Goal: Information Seeking & Learning: Learn about a topic

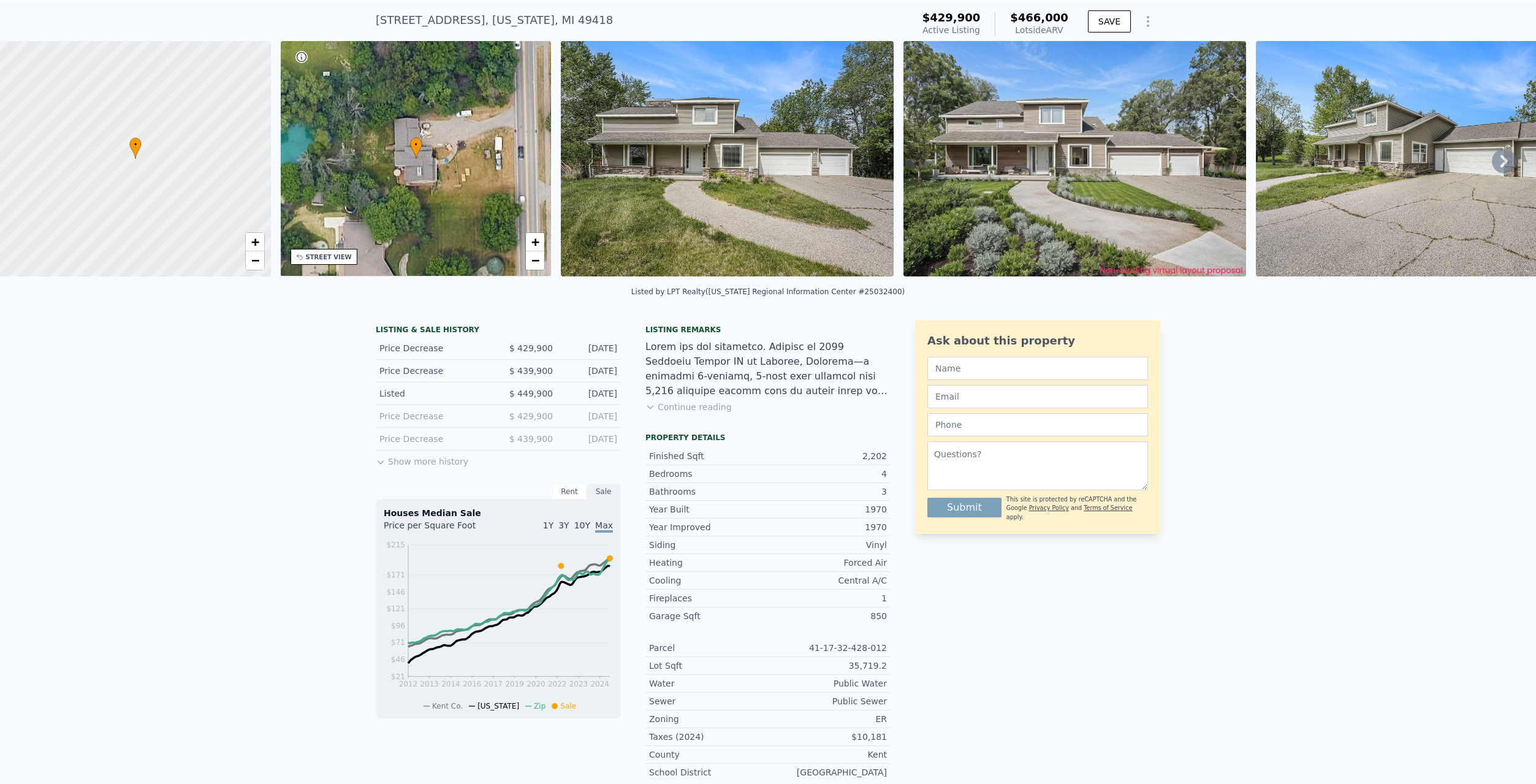
scroll to position [4, 0]
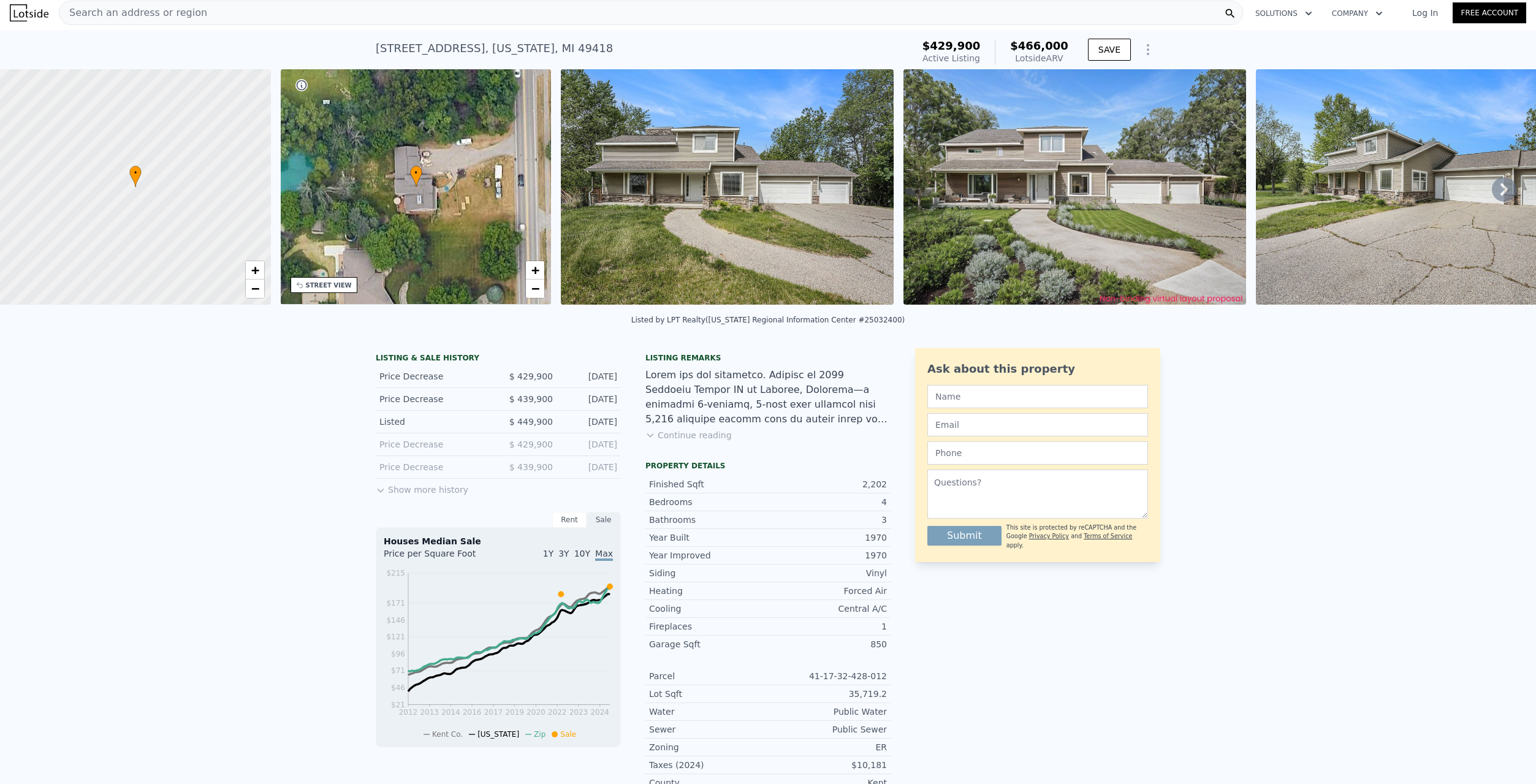
click at [385, 495] on button "Show more history" at bounding box center [421, 487] width 92 height 17
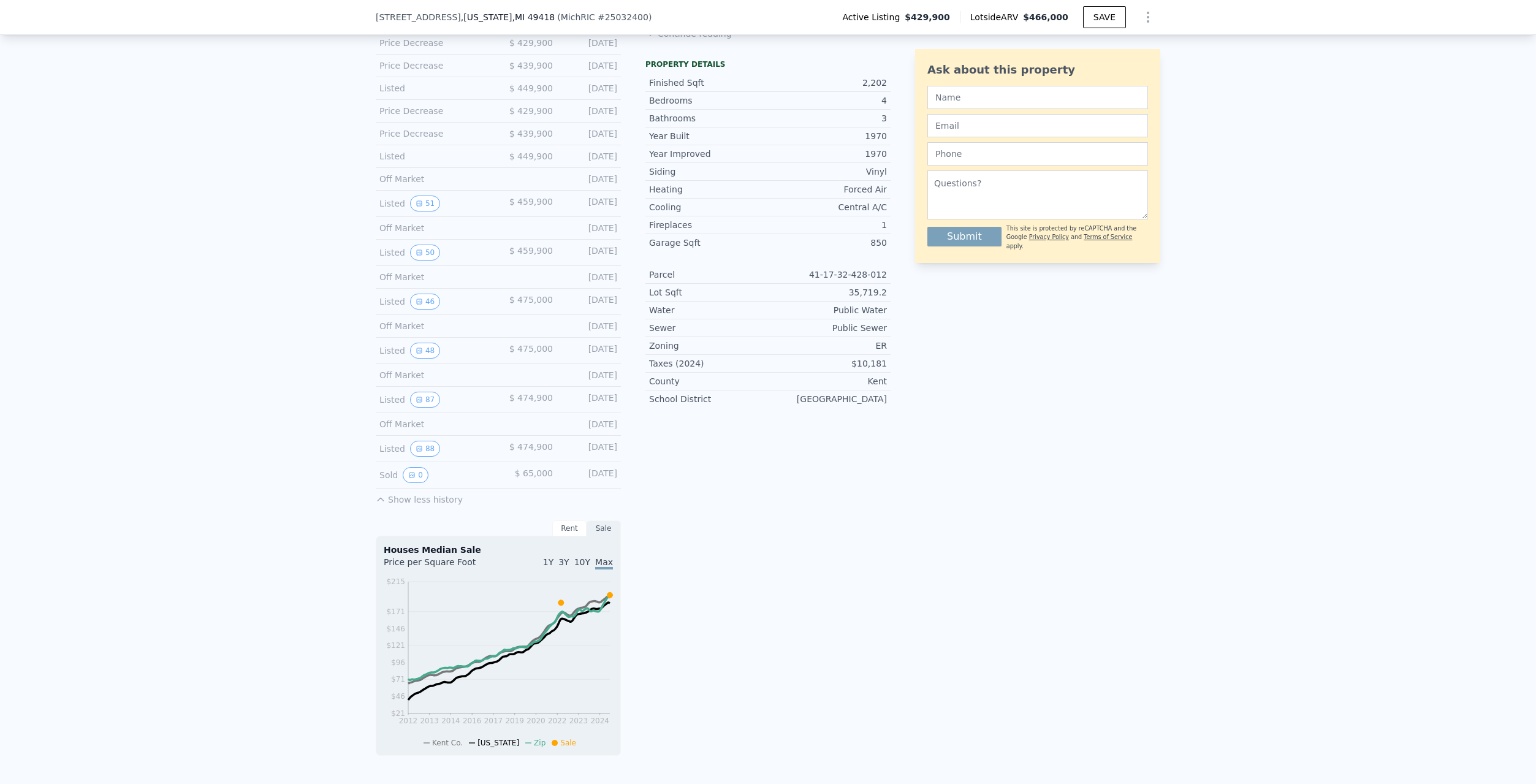
scroll to position [429, 0]
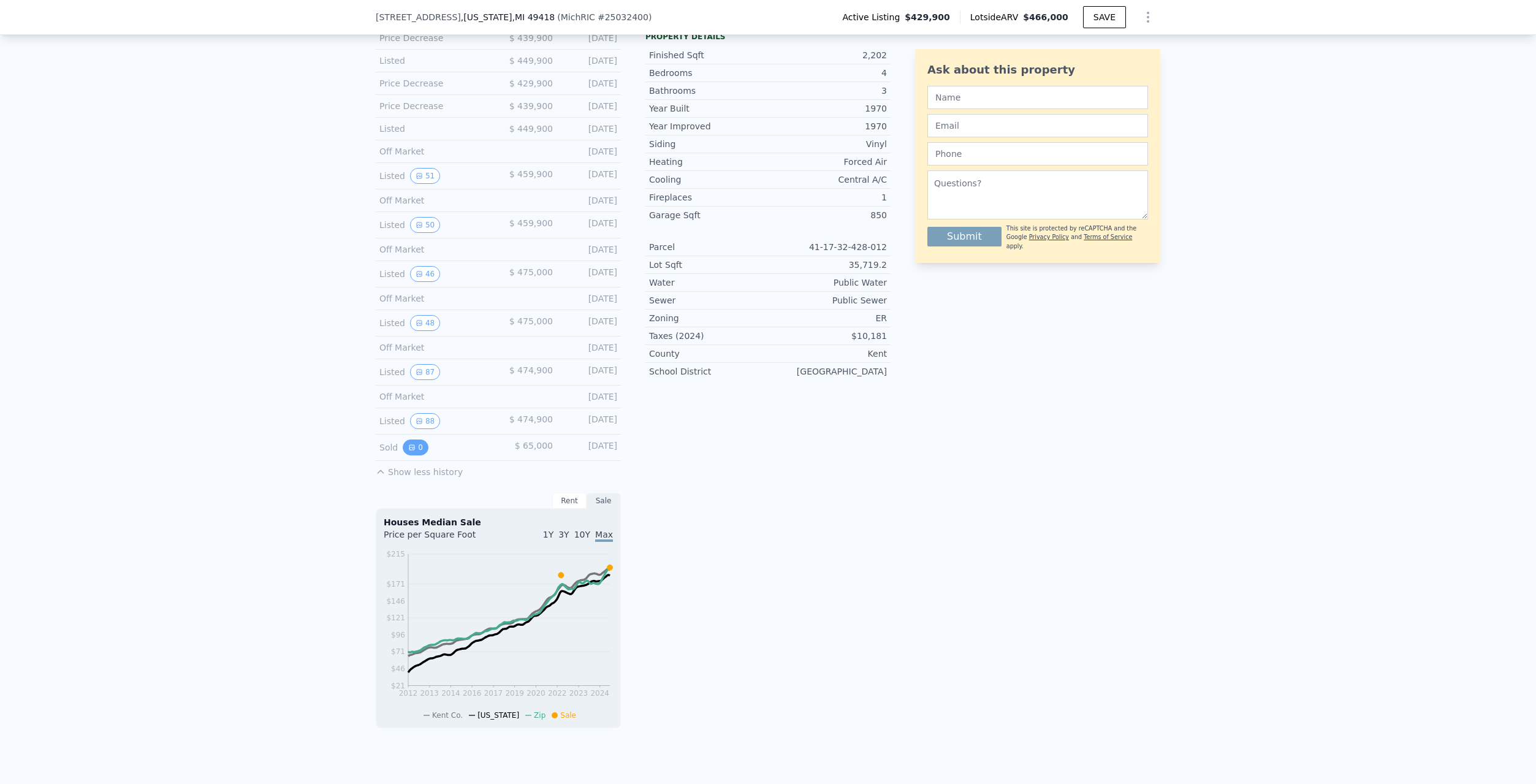
click at [411, 456] on button "0" at bounding box center [415, 447] width 25 height 16
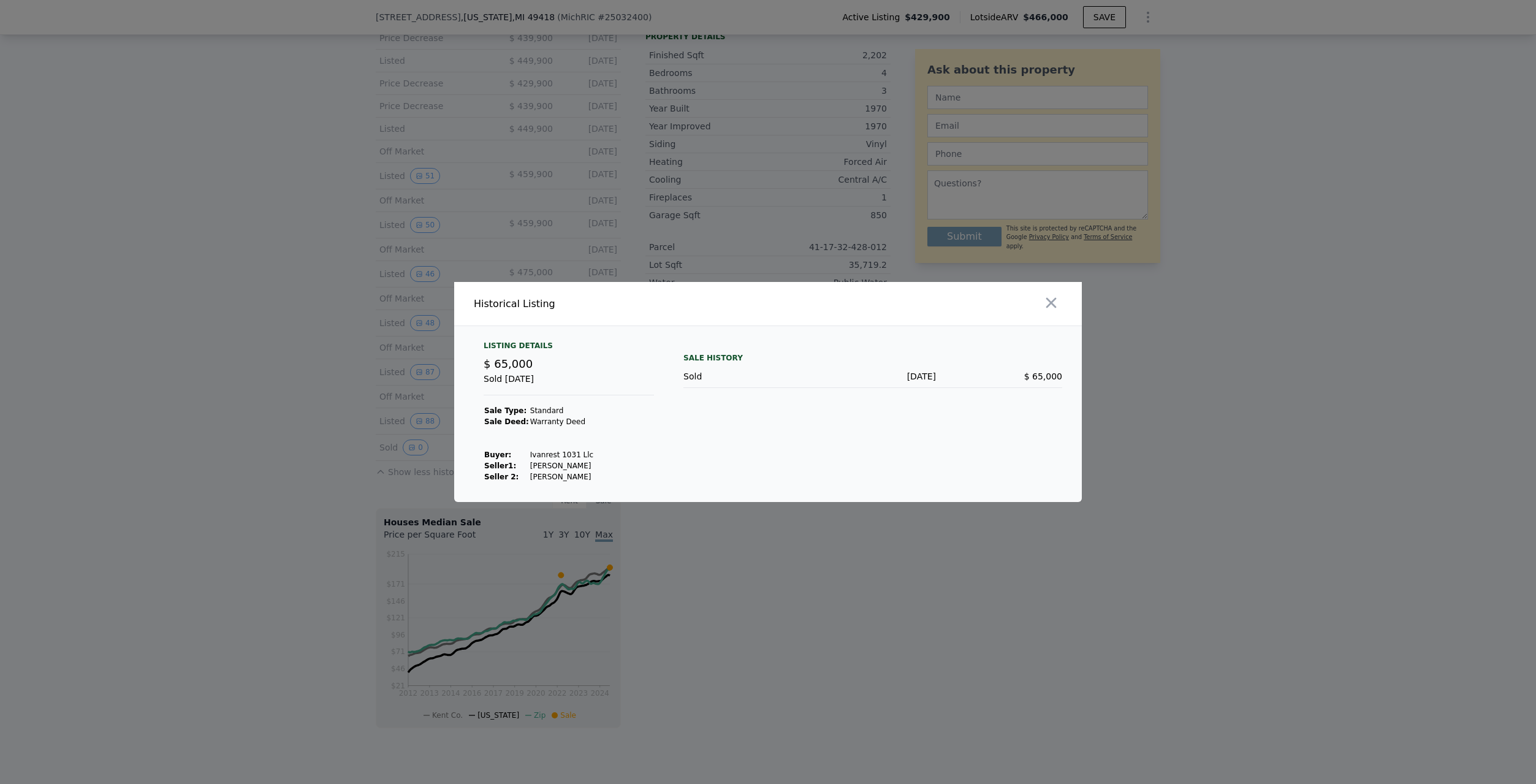
click at [435, 453] on div at bounding box center [768, 392] width 1536 height 784
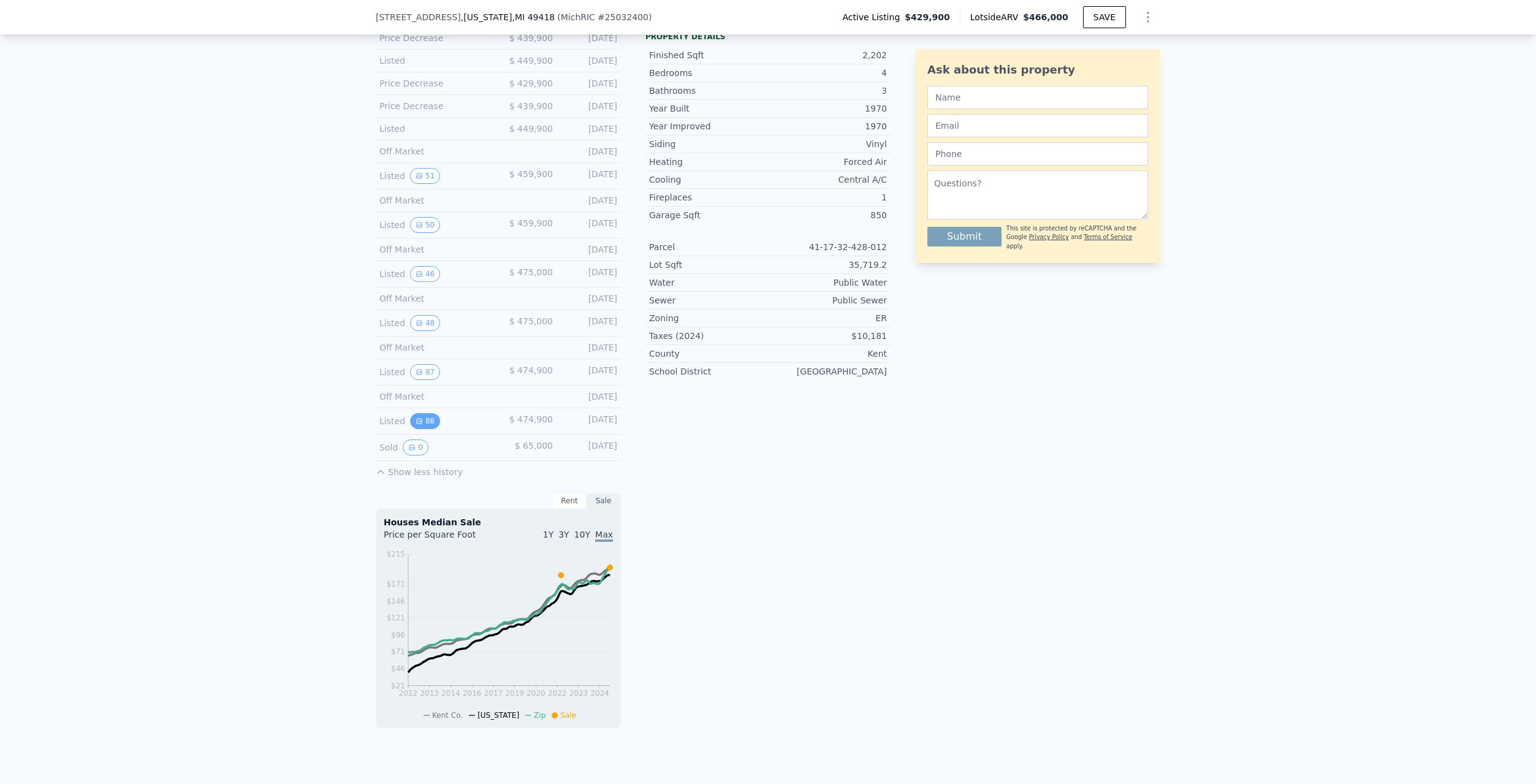
click at [421, 429] on button "88" at bounding box center [425, 420] width 30 height 16
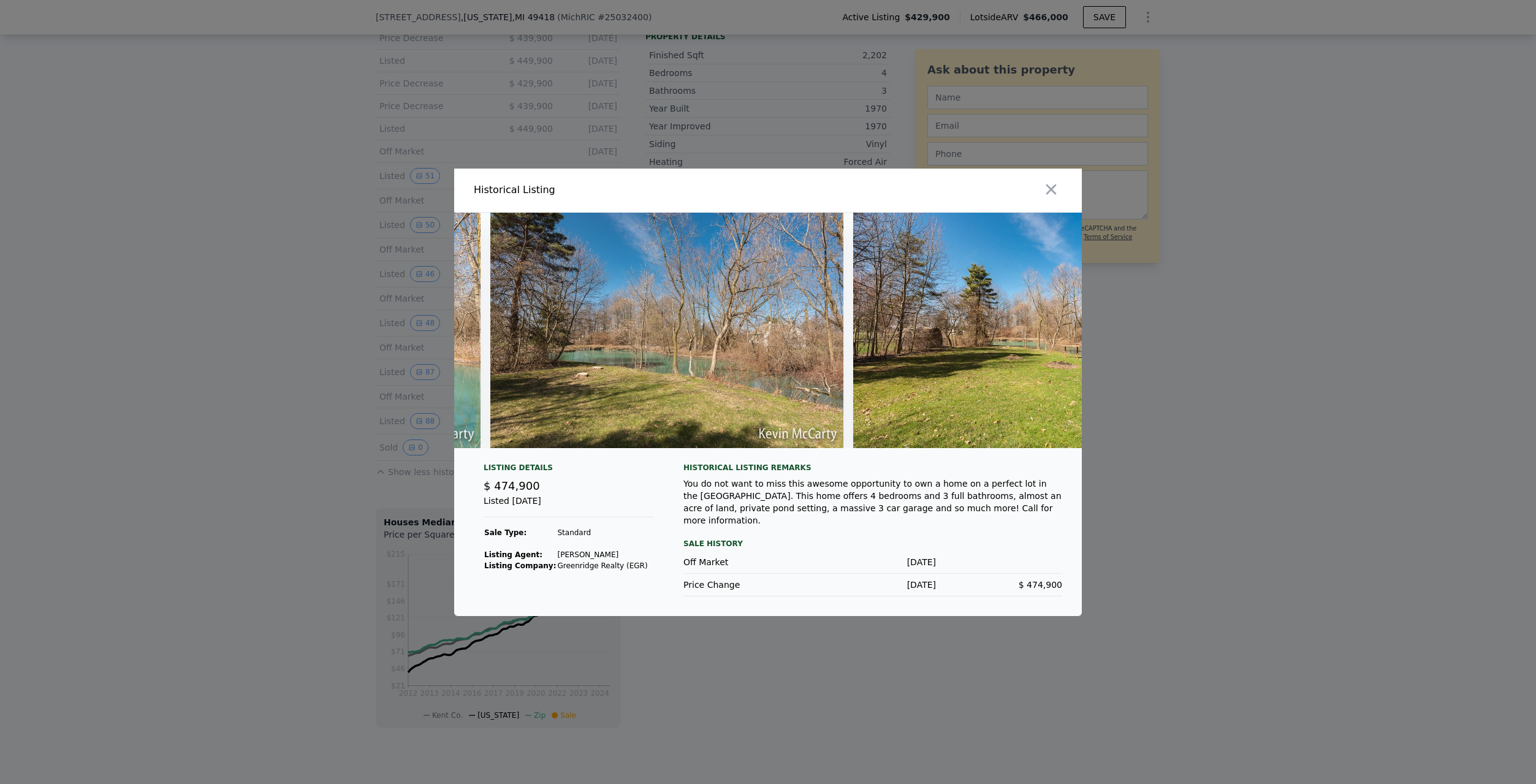
scroll to position [0, 31429]
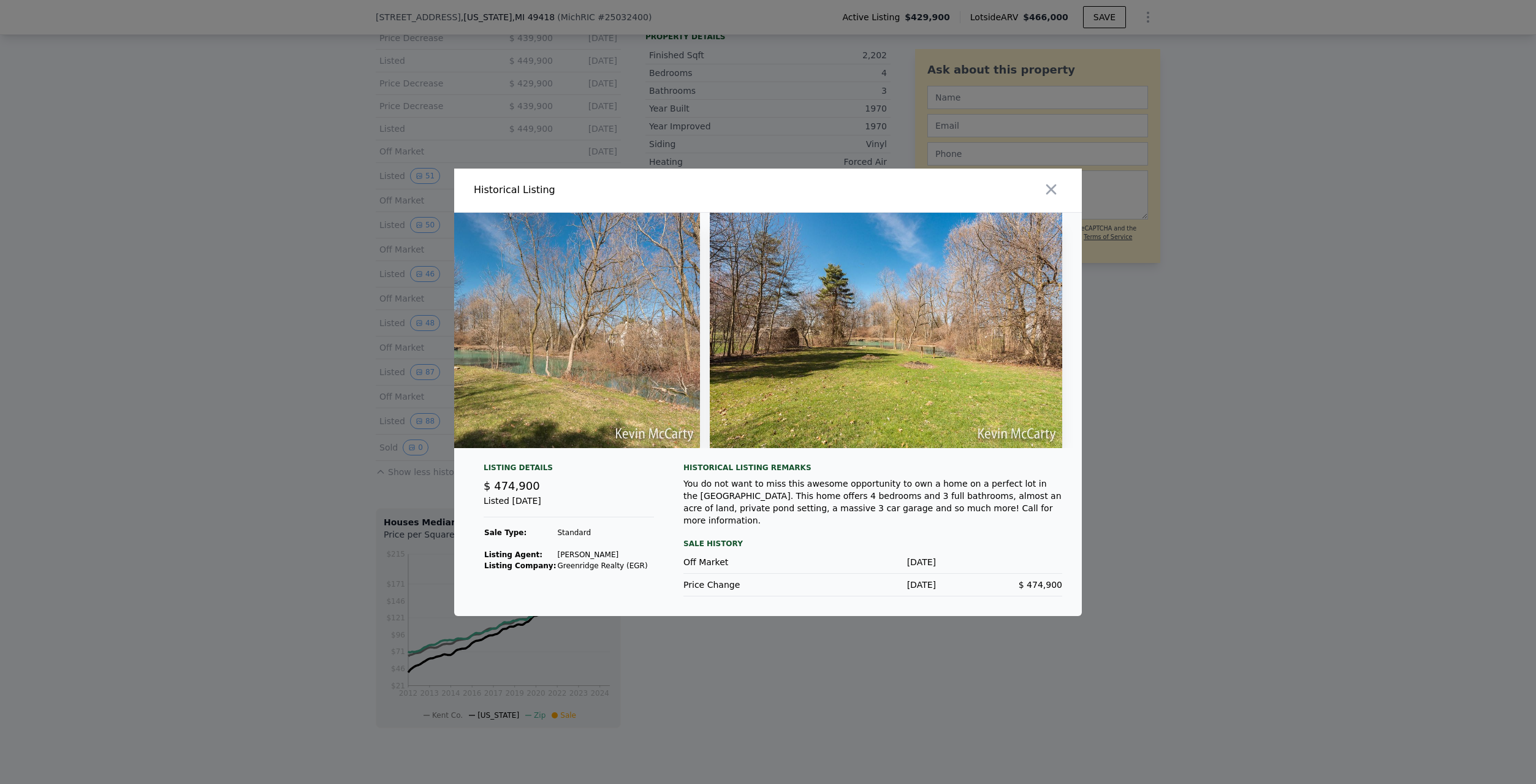
click at [1064, 189] on div at bounding box center [927, 190] width 309 height 43
click at [1056, 190] on icon "button" at bounding box center [1051, 189] width 17 height 17
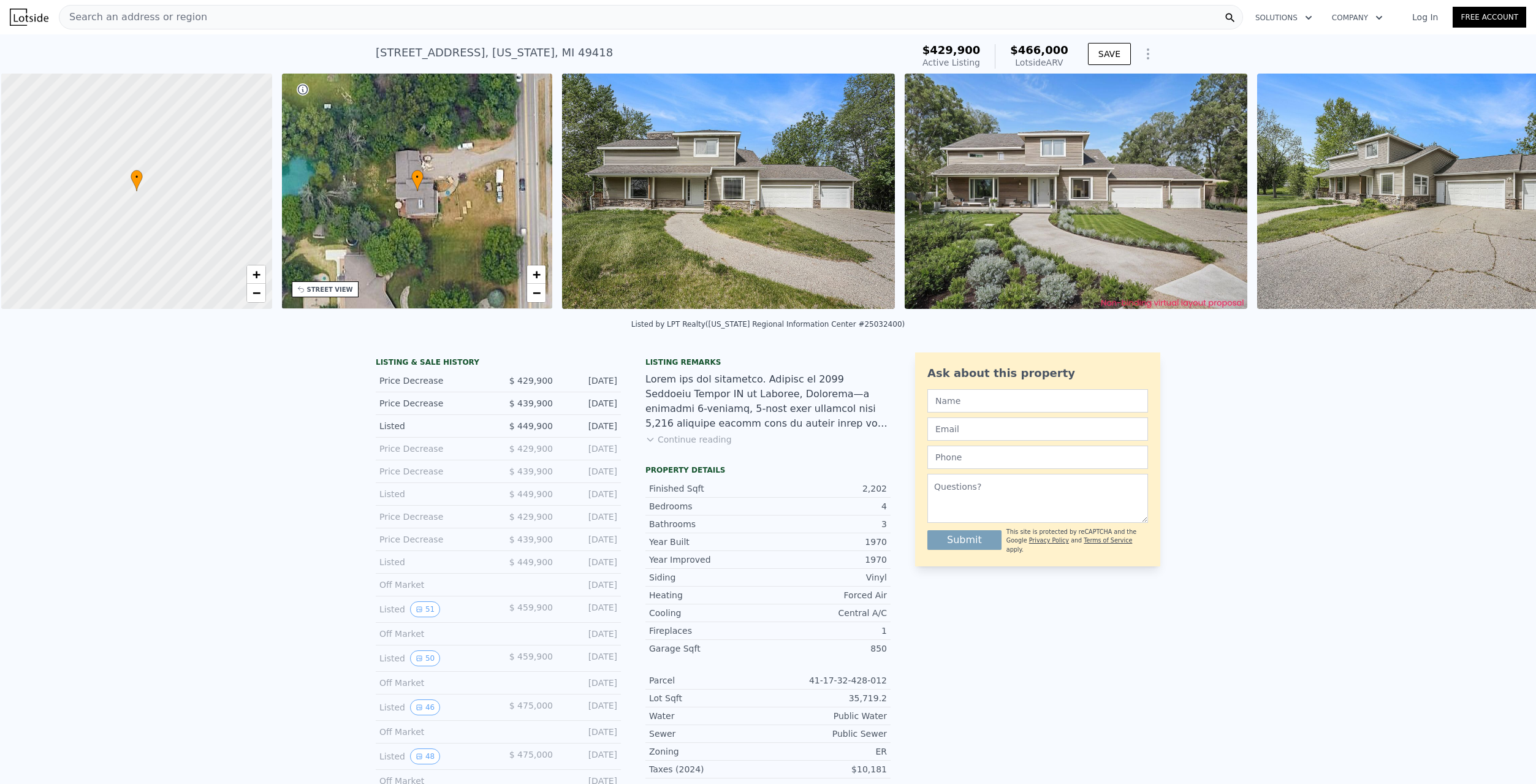
scroll to position [0, 5]
click at [212, 406] on div "LISTING & SALE HISTORY Price Decrease $ 429,900 Jul 28, 2025 Price Decrease $ 4…" at bounding box center [768, 785] width 1536 height 884
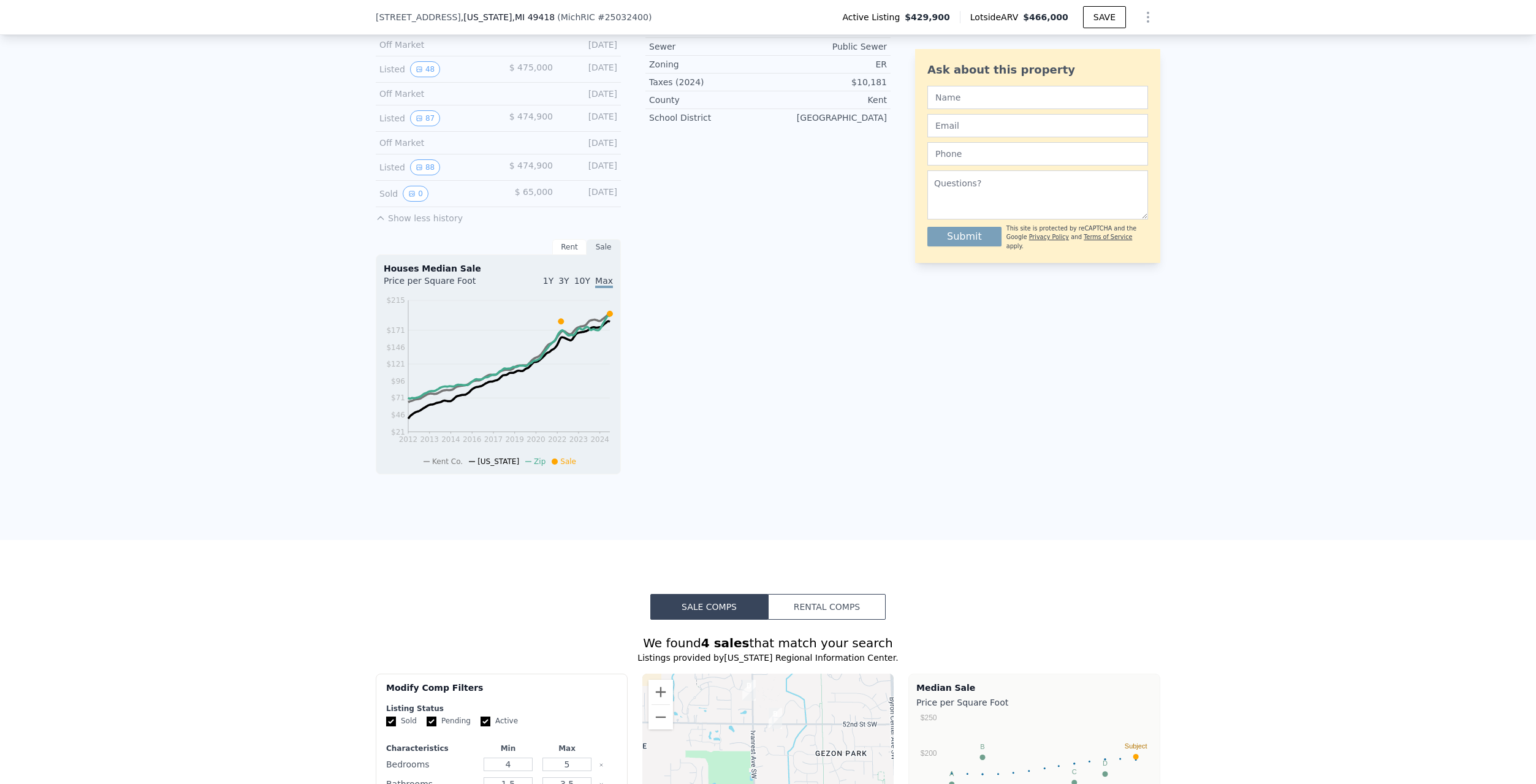
scroll to position [711, 0]
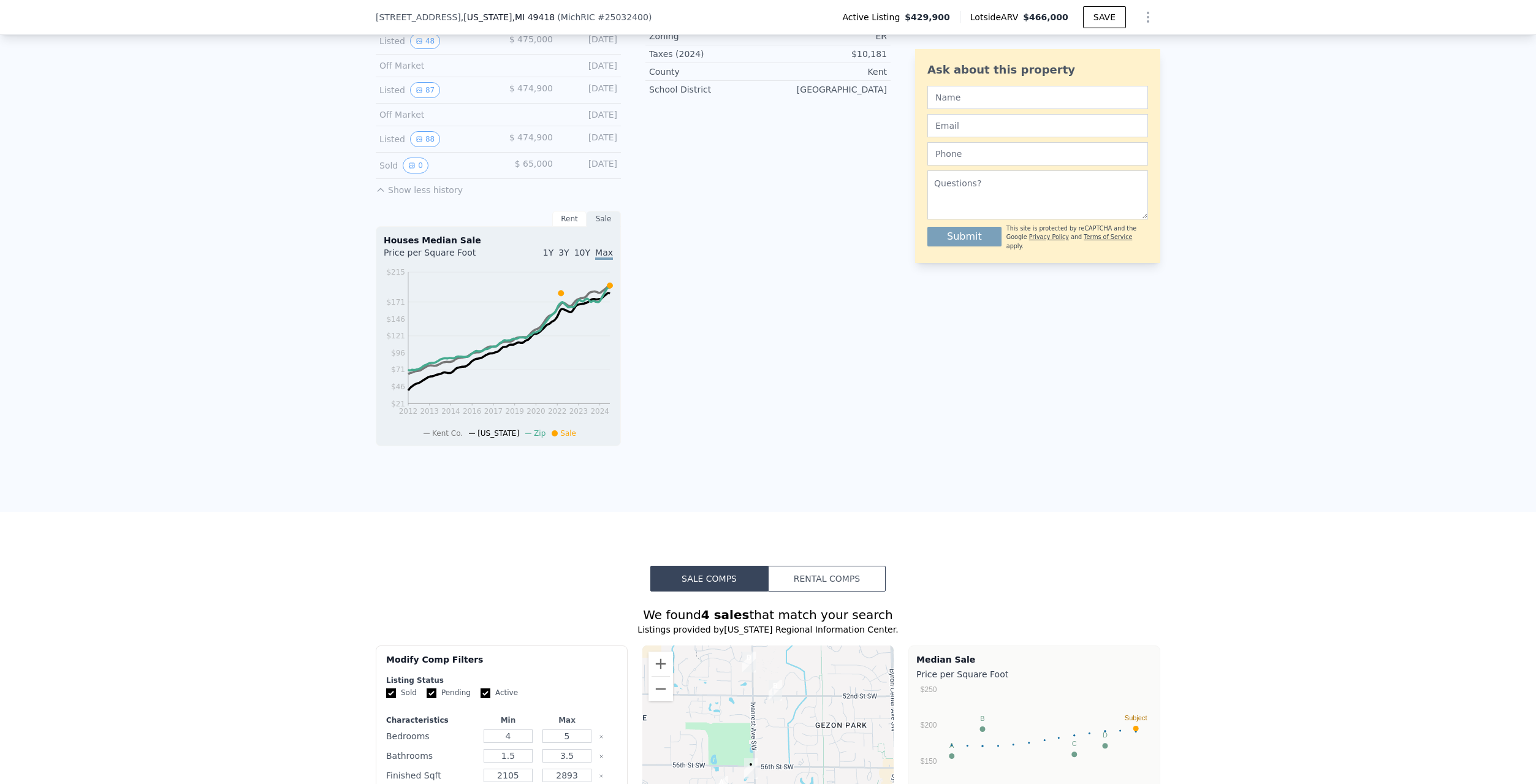
click at [566, 227] on div "Rent" at bounding box center [570, 218] width 34 height 16
click at [603, 227] on div "Sale" at bounding box center [604, 218] width 34 height 16
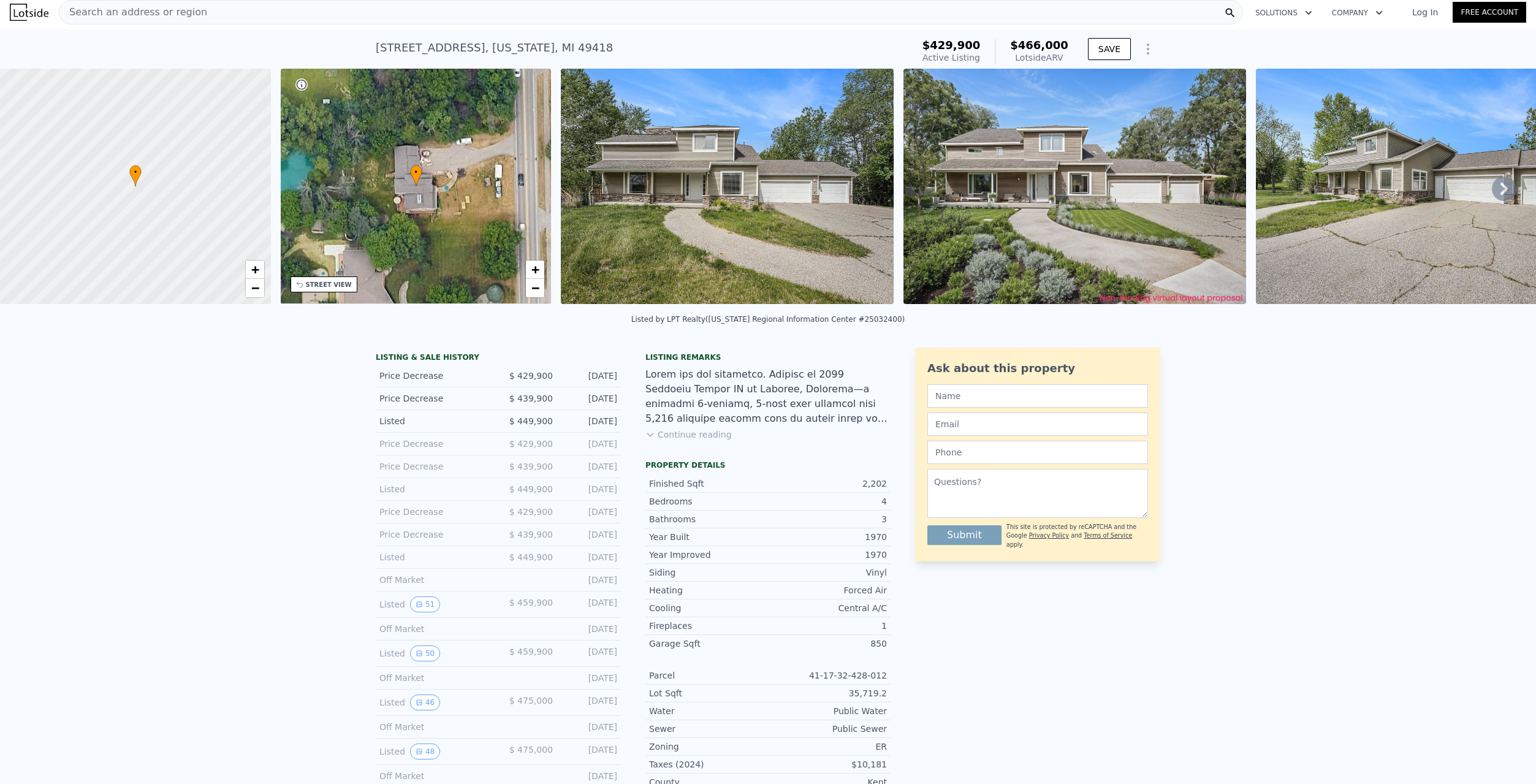
scroll to position [0, 0]
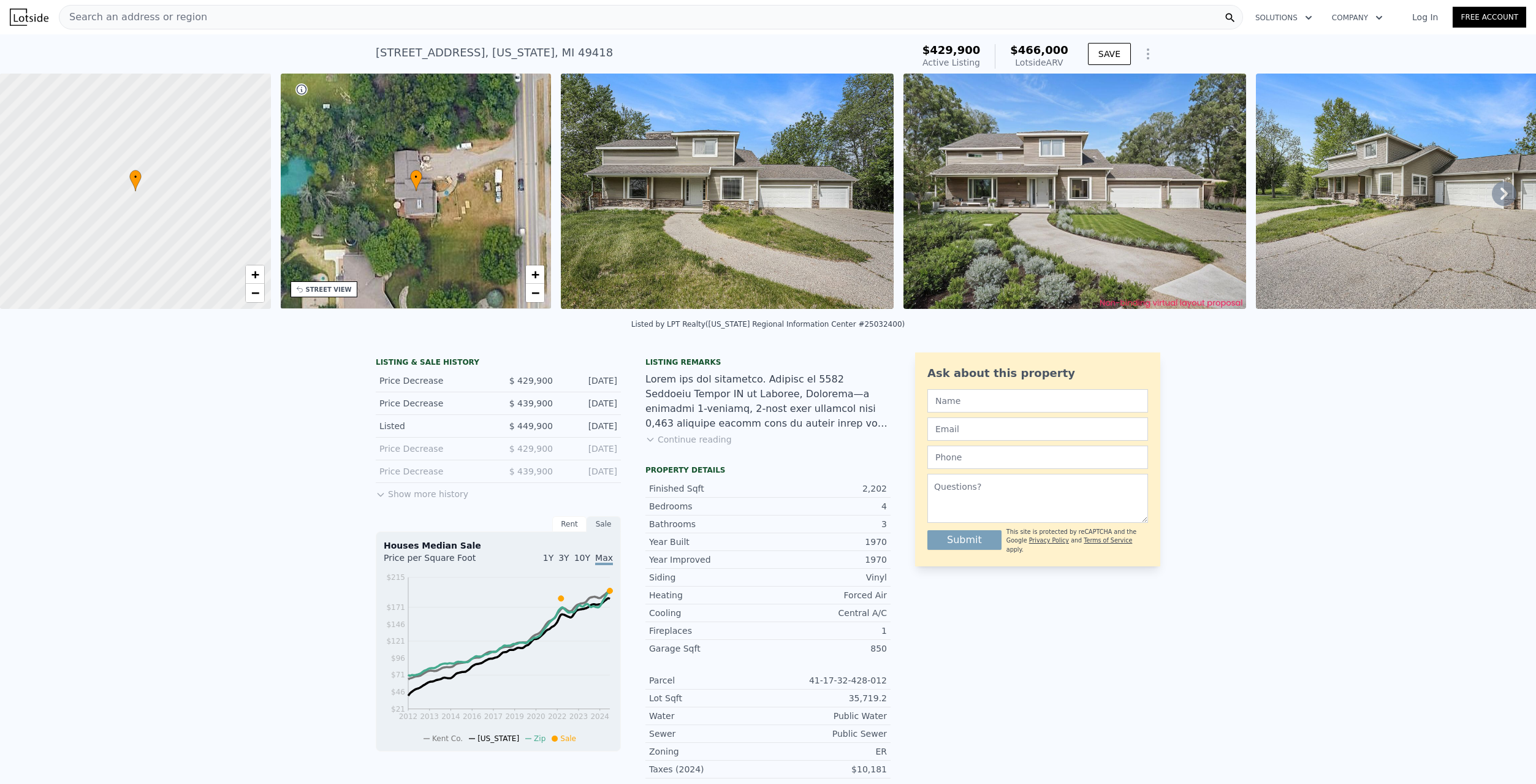
click at [1148, 49] on icon "Show Options" at bounding box center [1148, 53] width 1 height 10
click at [1184, 48] on div "5643 Ivanrest Ave SW , Wyoming , MI 49418 Active at $429,900 (~ARV $466k ) $429…" at bounding box center [768, 54] width 1536 height 39
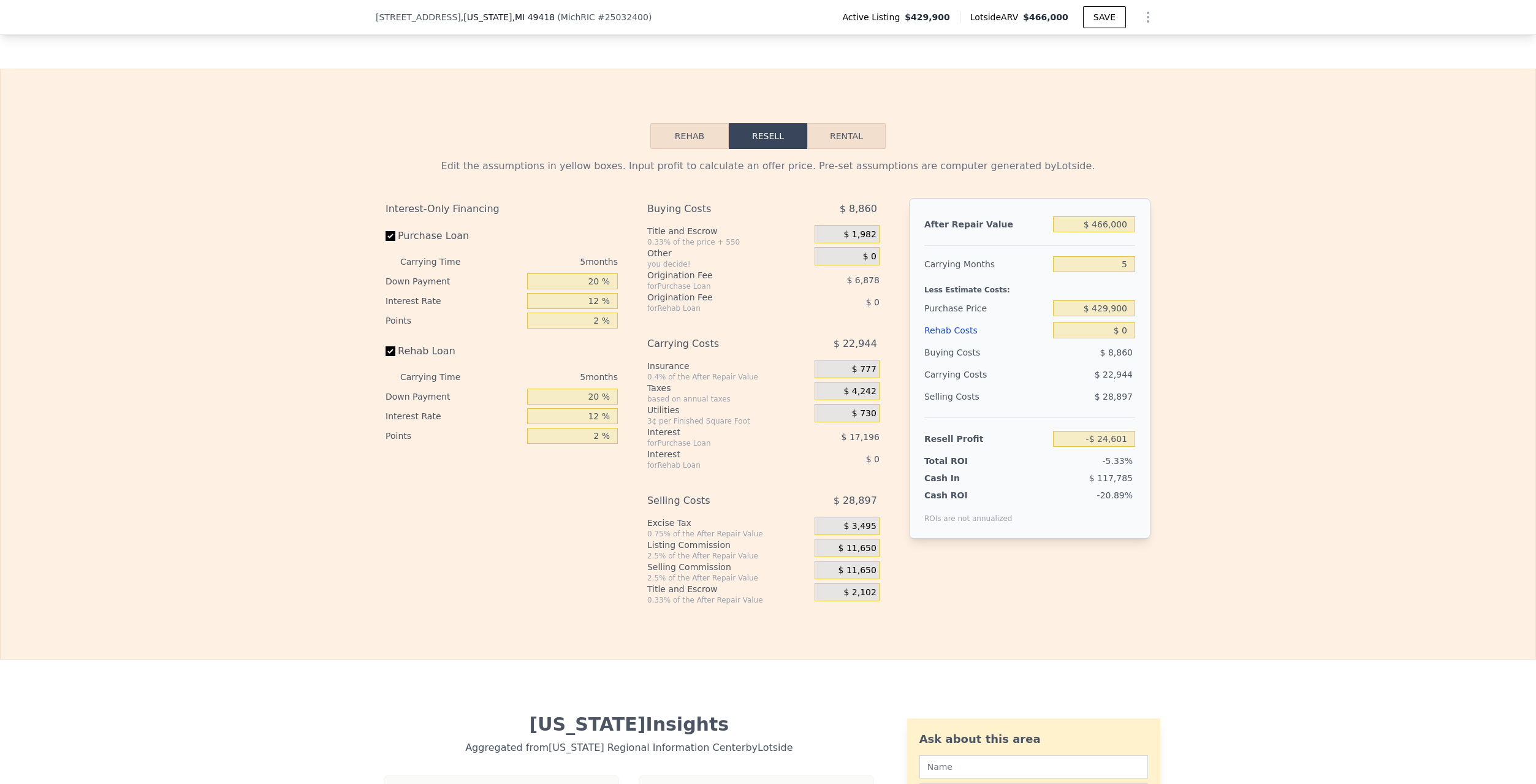
scroll to position [1712, 0]
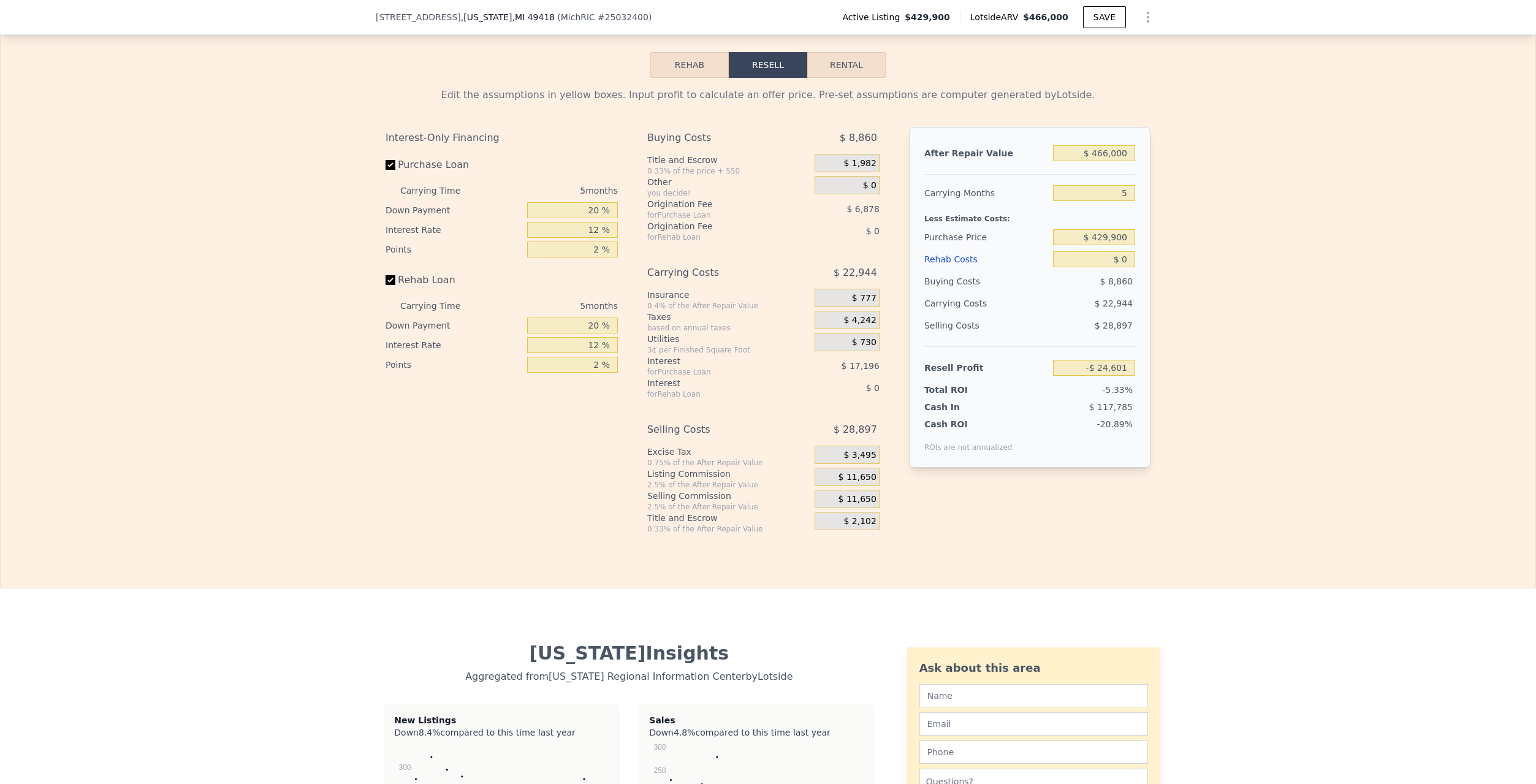
click at [645, 84] on div "Rehab Resell Rental Edit the assumptions in yellow boxes. Input profit to calcu…" at bounding box center [768, 293] width 1536 height 591
click at [668, 70] on button "Rehab" at bounding box center [690, 65] width 79 height 25
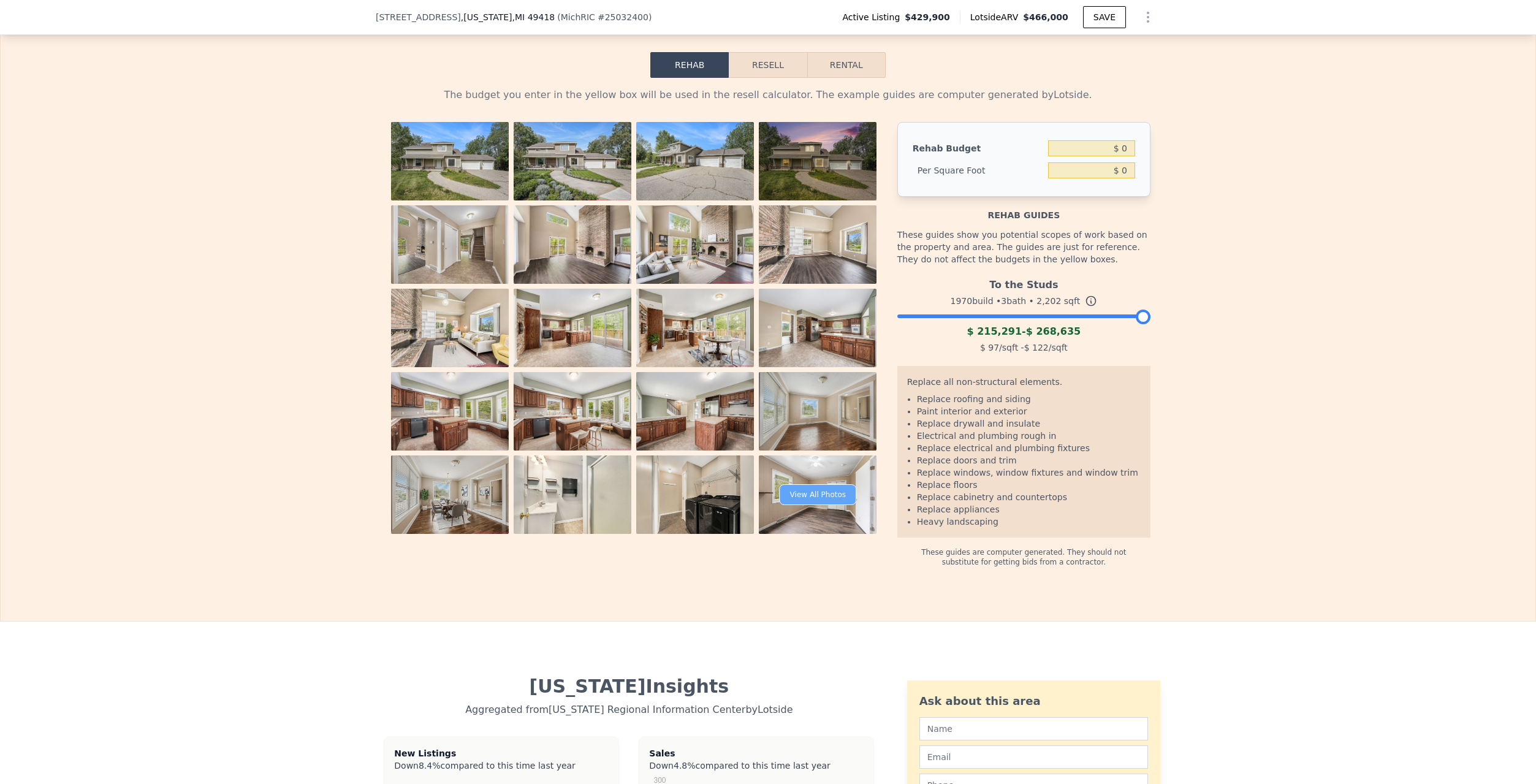
click at [821, 505] on div "View All Photos" at bounding box center [818, 495] width 76 height 21
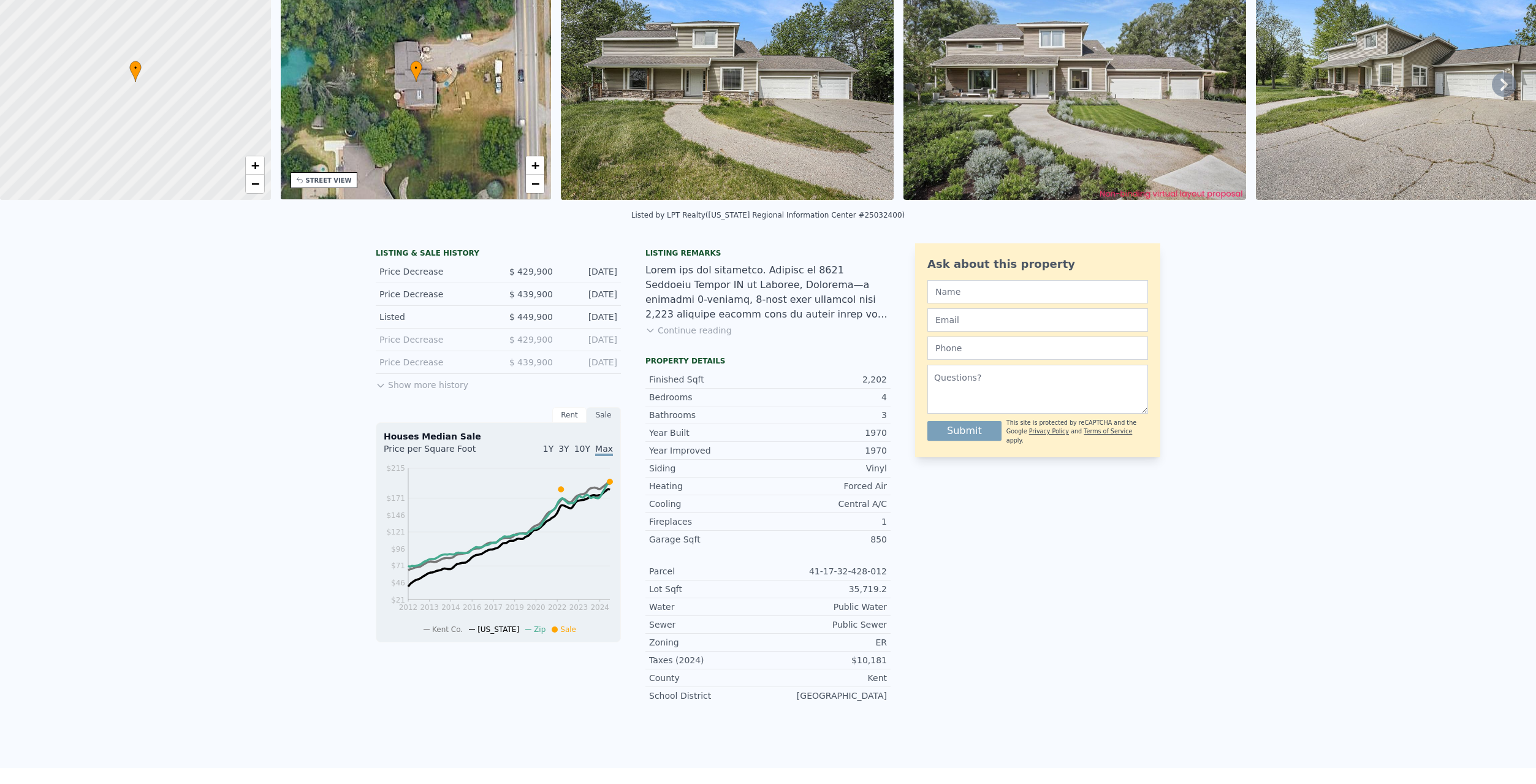
scroll to position [0, 0]
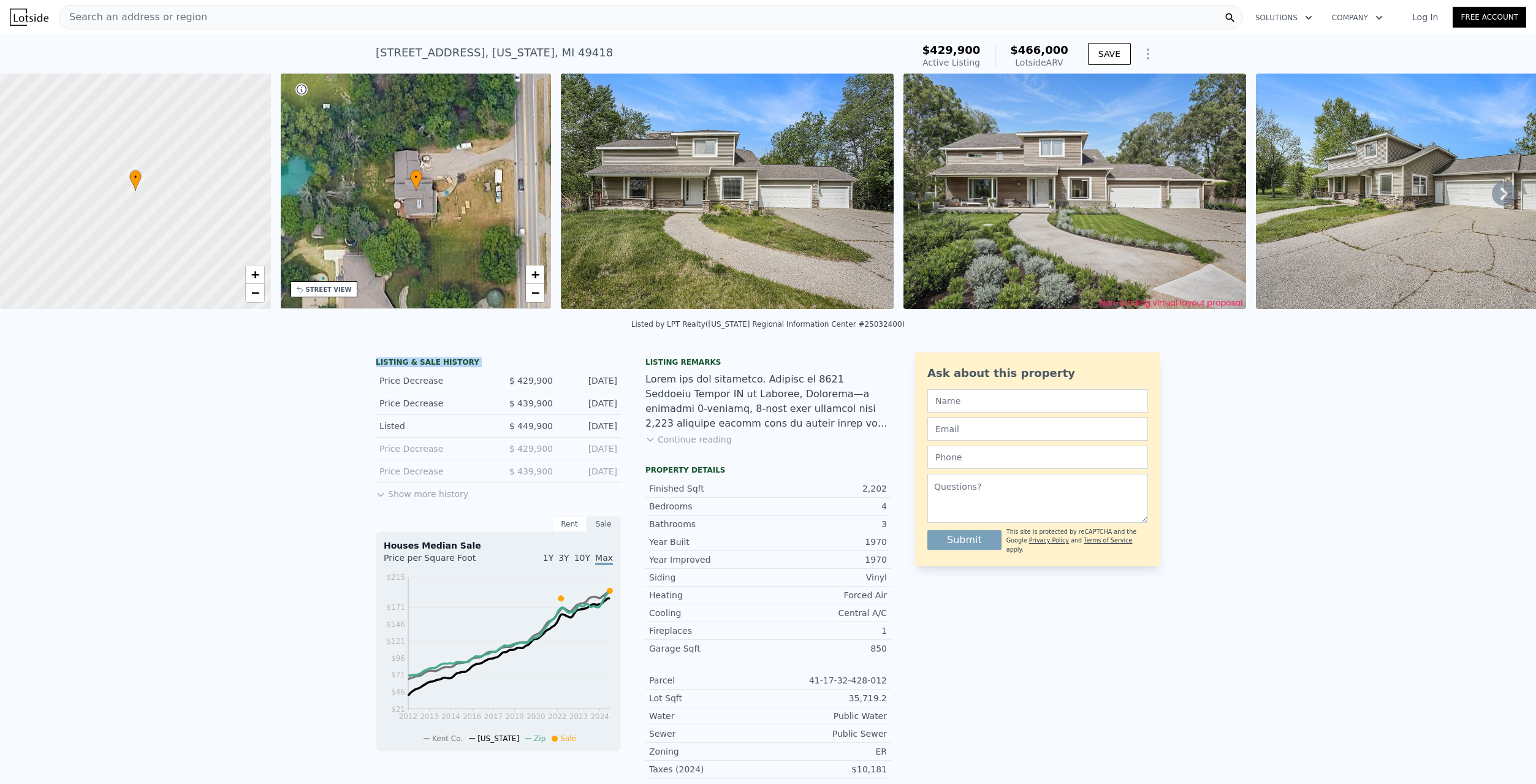
click at [310, 379] on div "LISTING & SALE HISTORY Price Decrease $ 429,900 Jul 28, 2025 Price Decrease $ 4…" at bounding box center [768, 609] width 1536 height 534
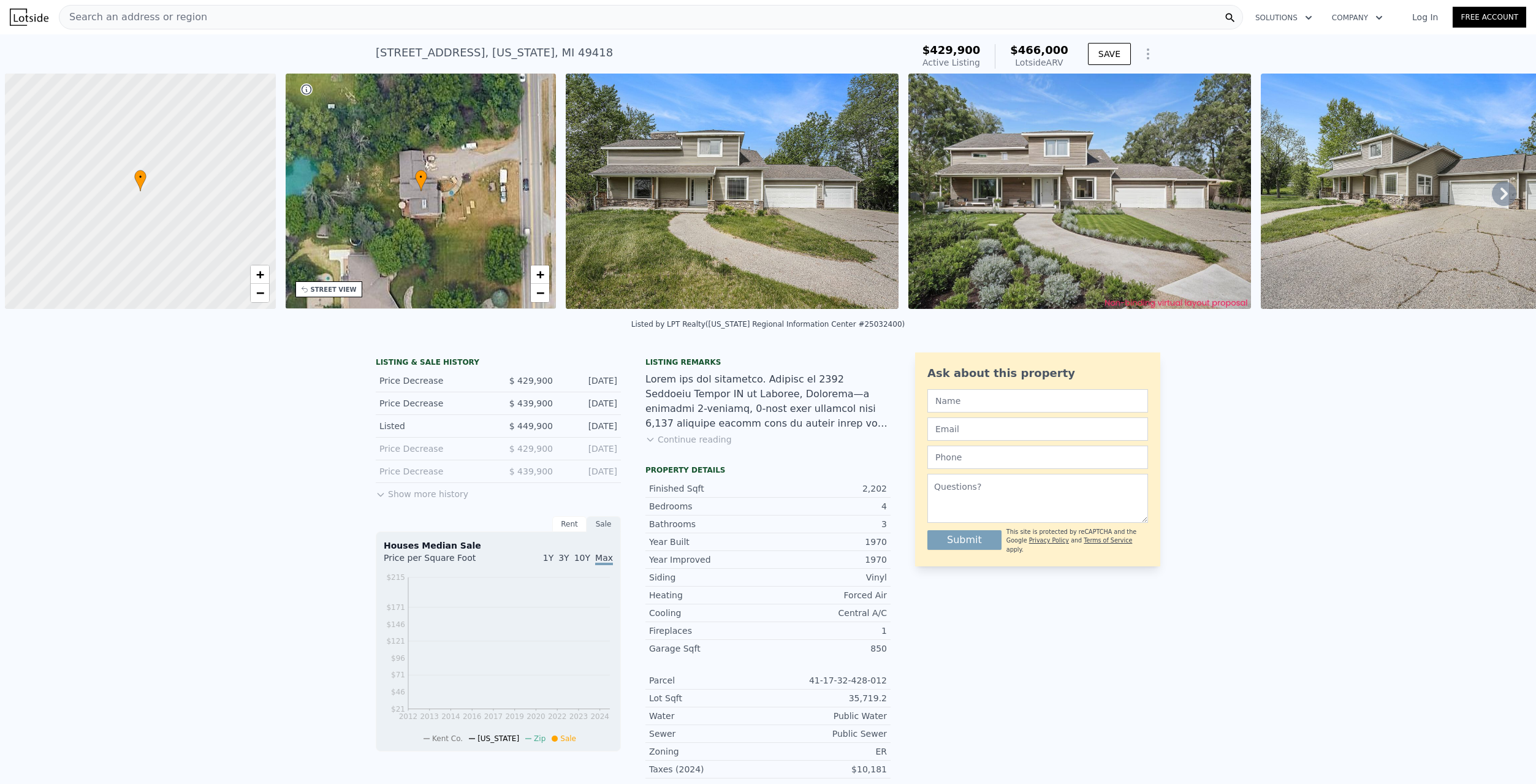
scroll to position [0, 5]
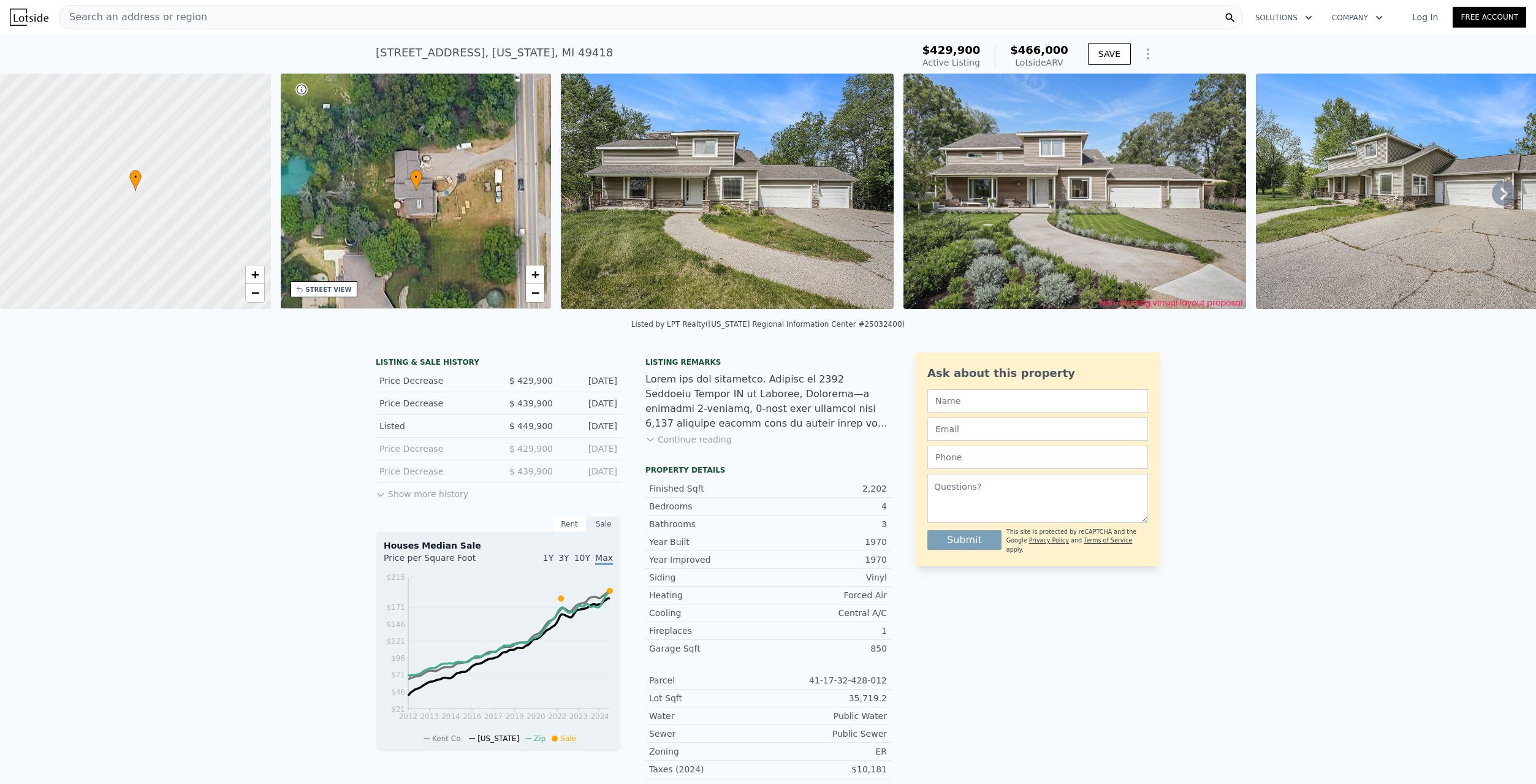
click at [1499, 190] on icon at bounding box center [1505, 193] width 25 height 25
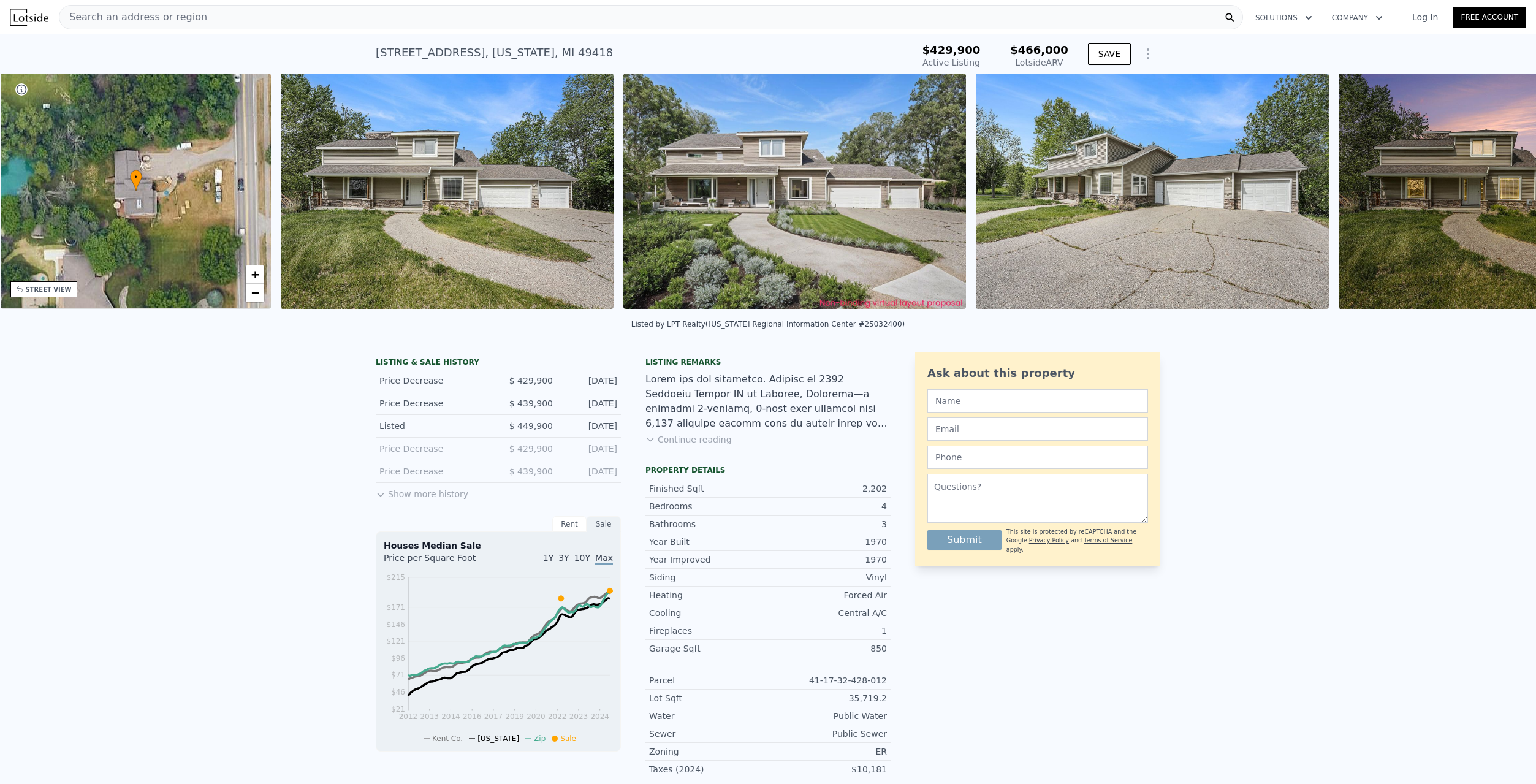
scroll to position [0, 286]
click at [1493, 201] on icon at bounding box center [1505, 193] width 25 height 25
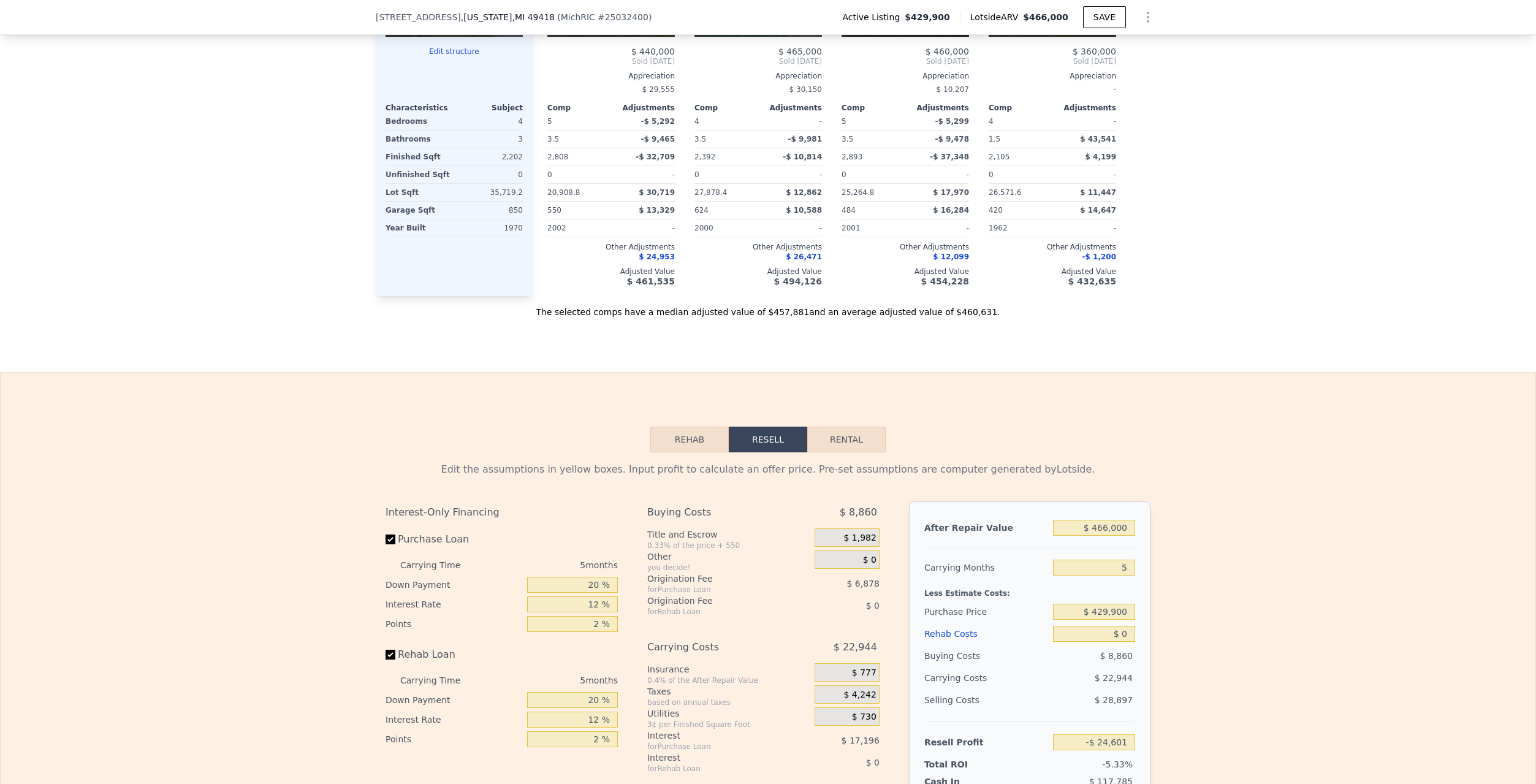
scroll to position [679, 0]
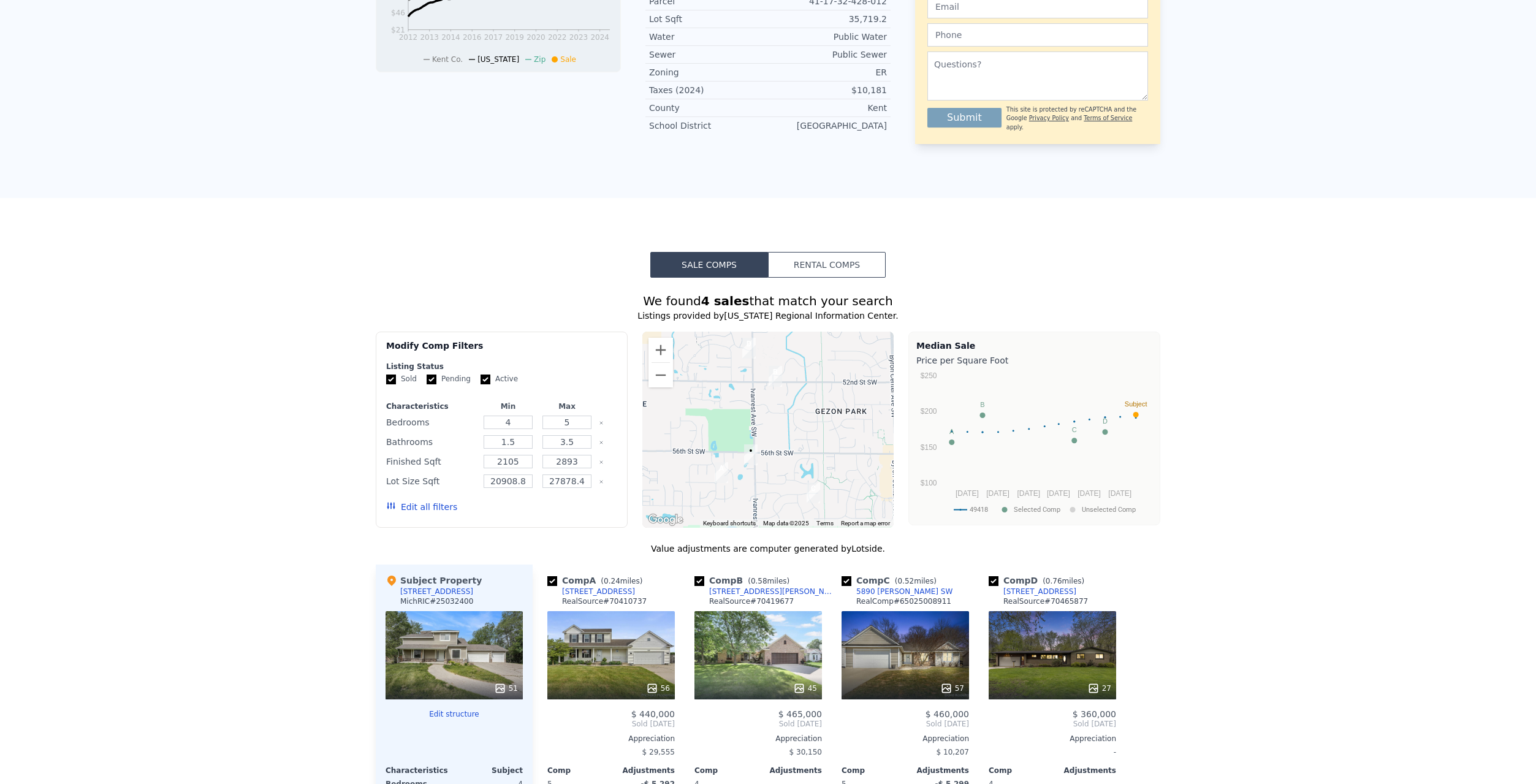
drag, startPoint x: 311, startPoint y: 467, endPoint x: 283, endPoint y: 224, distance: 244.6
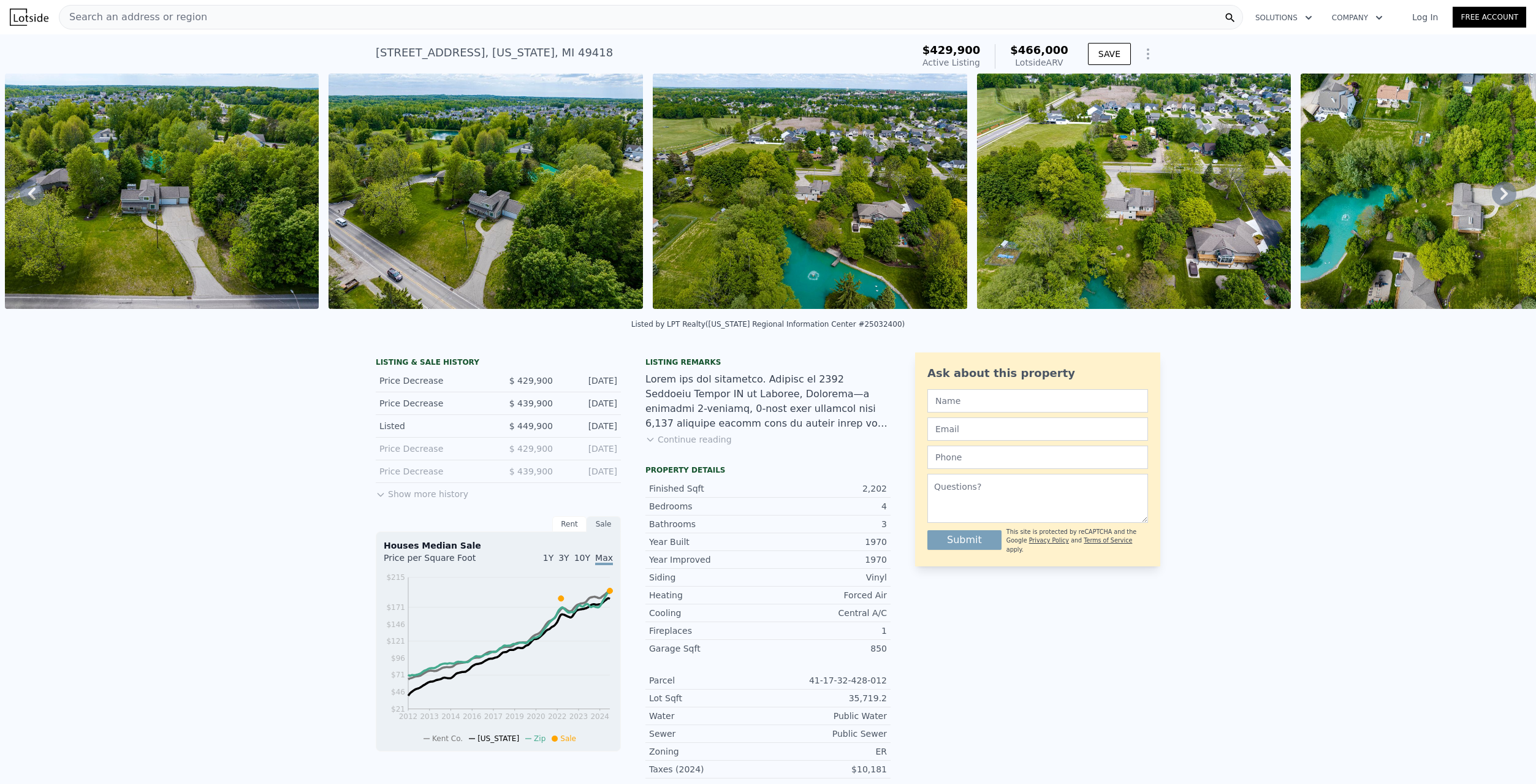
click at [799, 396] on div at bounding box center [768, 401] width 245 height 59
